Goal: Information Seeking & Learning: Learn about a topic

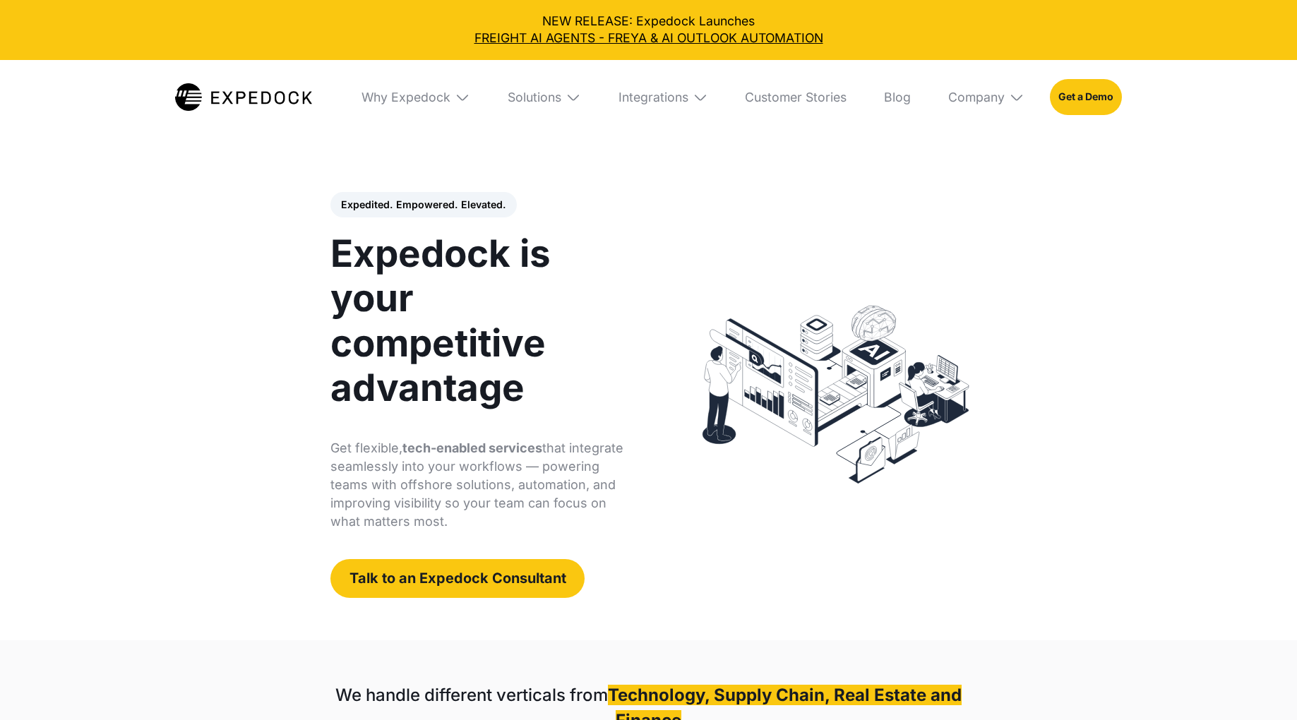
select select
click at [556, 86] on div "Solutions" at bounding box center [544, 97] width 98 height 75
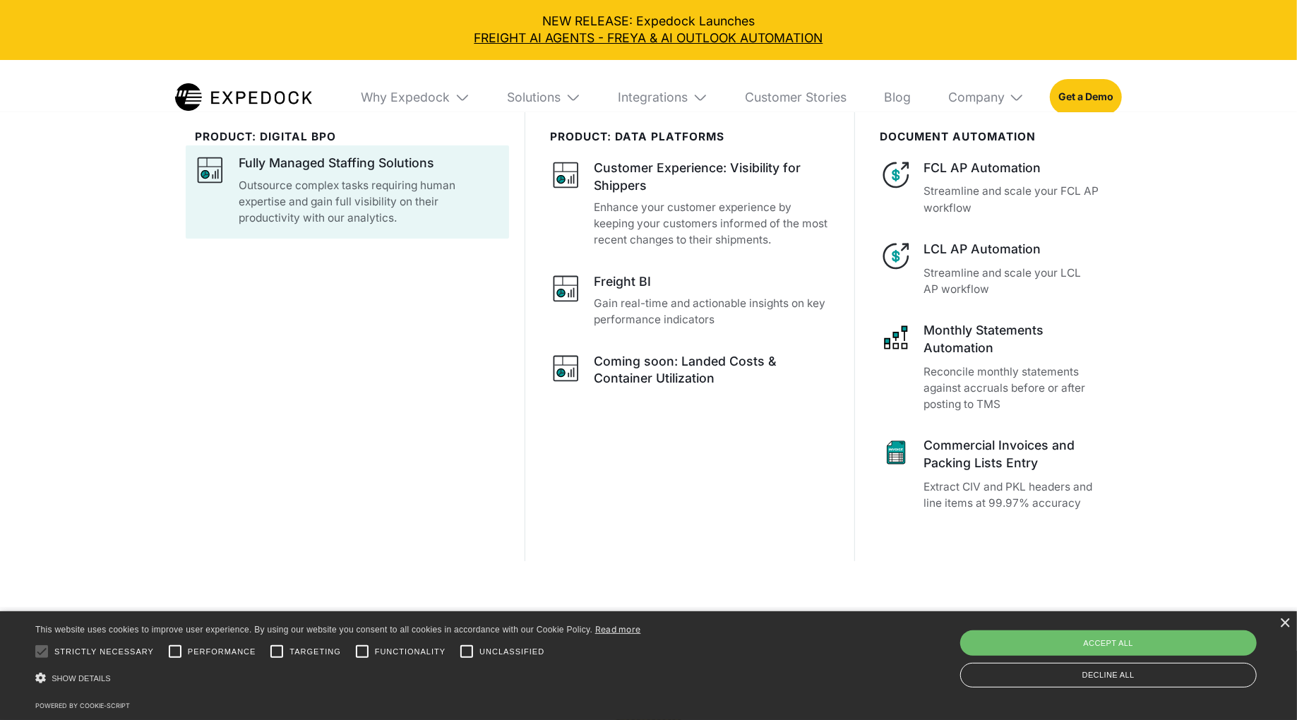
click at [393, 184] on p "Outsource complex tasks requiring human expertise and gain full visibility on t…" at bounding box center [369, 201] width 261 height 49
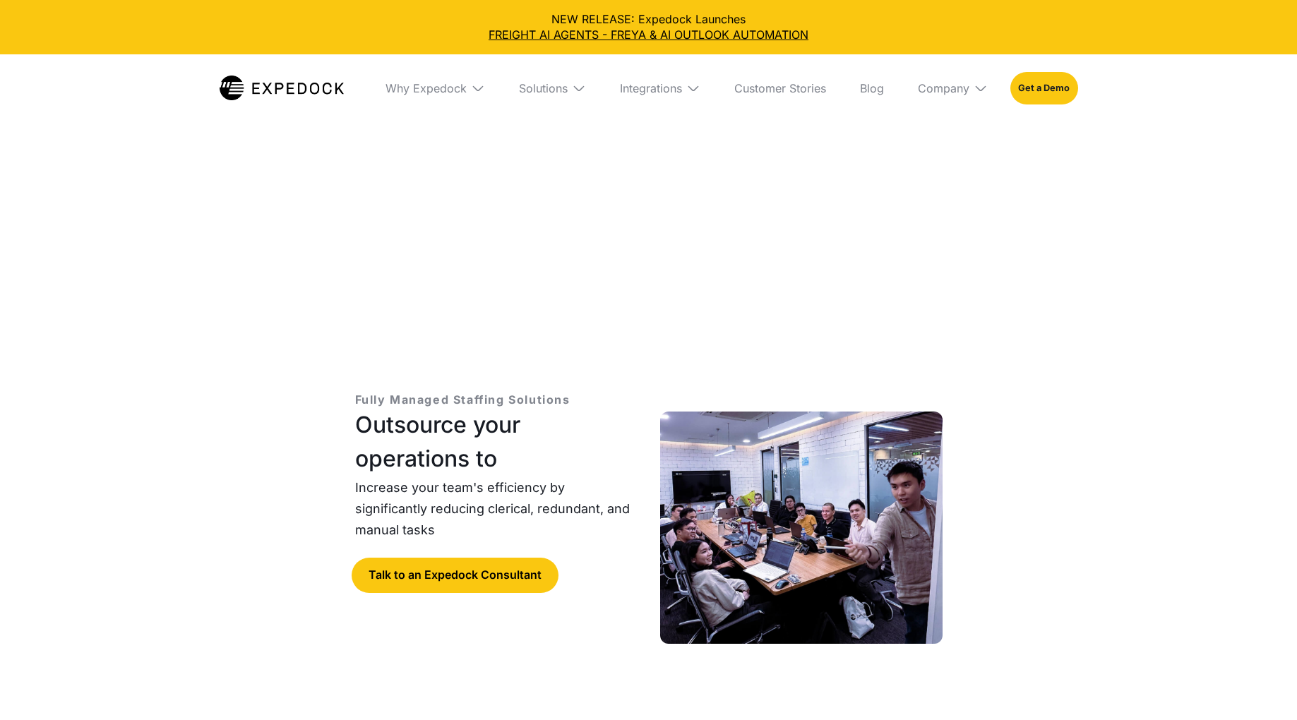
select select
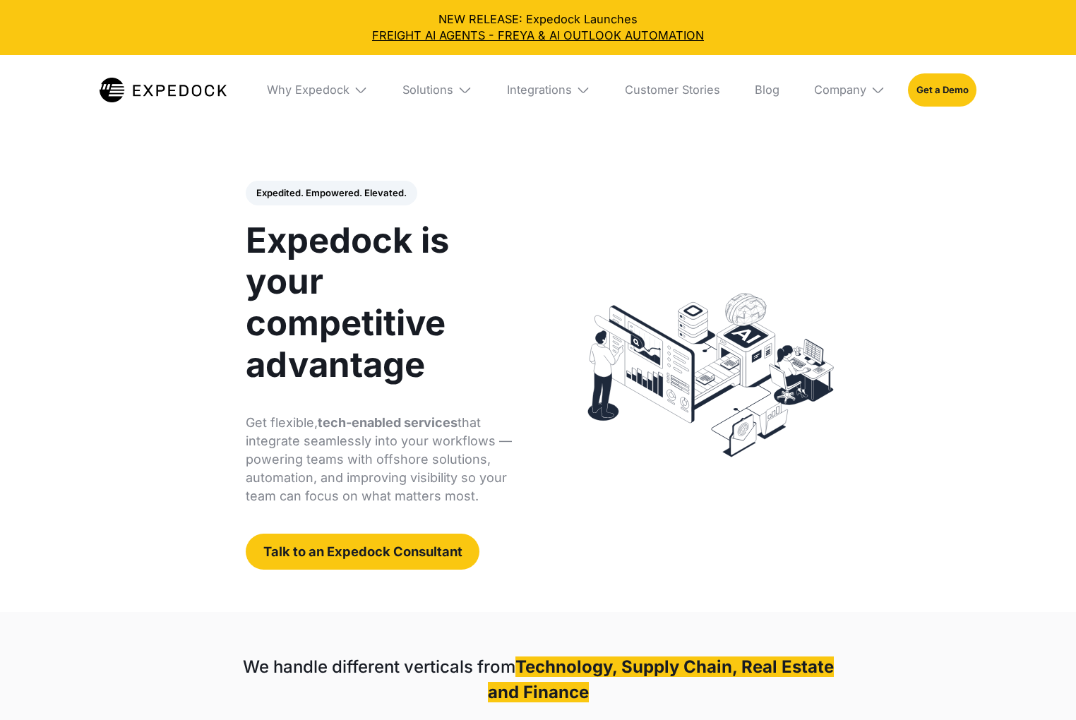
select select
click at [777, 96] on link "Blog" at bounding box center [767, 89] width 48 height 69
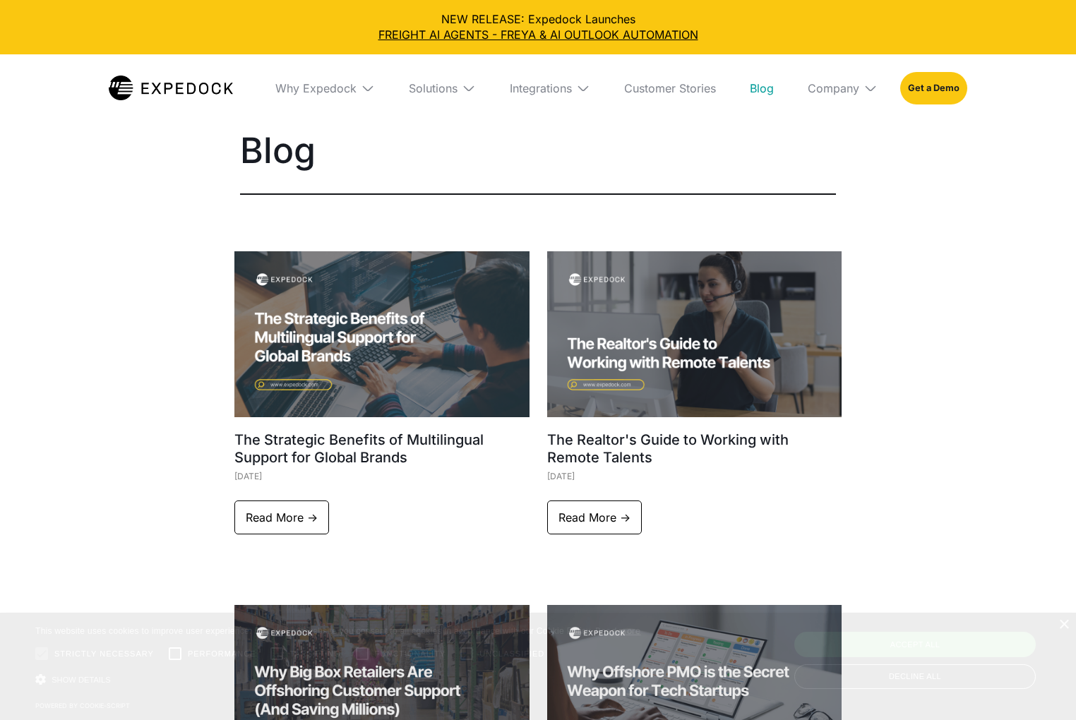
select select
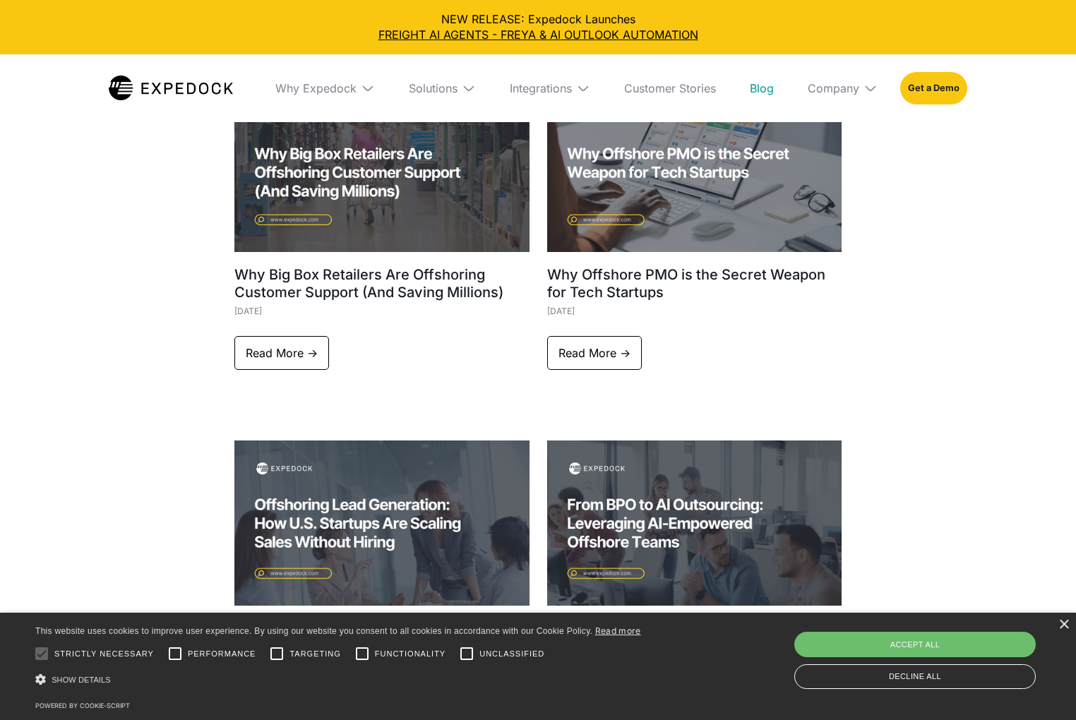
scroll to position [519, 0]
